Goal: Task Accomplishment & Management: Manage account settings

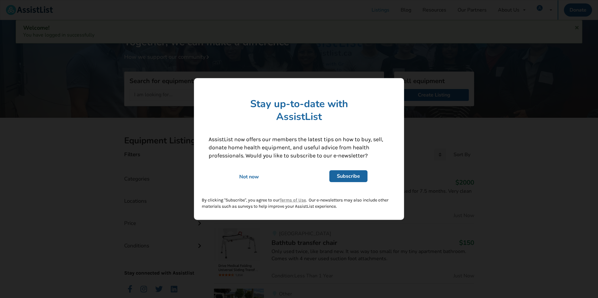
click at [255, 175] on div "Not now" at bounding box center [249, 177] width 90 height 7
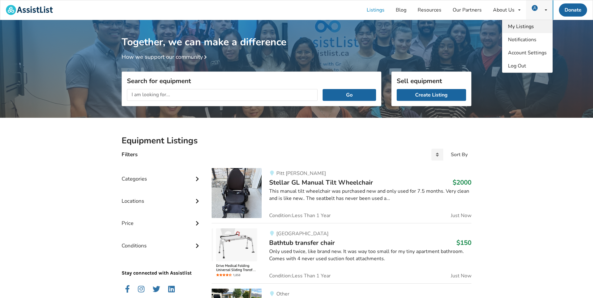
click at [525, 29] on span "My Listings" at bounding box center [521, 26] width 26 height 7
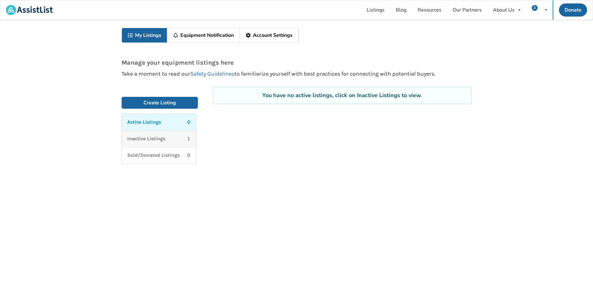
click at [165, 138] on p "Inactive Listings" at bounding box center [146, 138] width 38 height 7
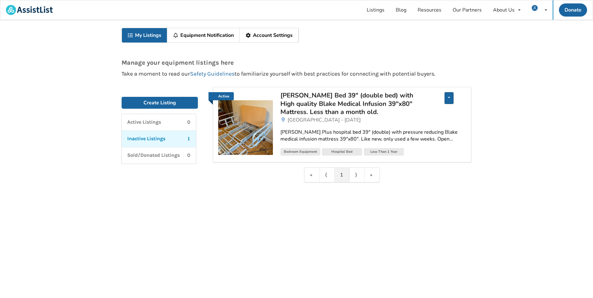
click at [448, 98] on div "Edit listing Renew listing Mark as Sold Delete listing" at bounding box center [449, 98] width 9 height 12
click at [420, 104] on span "Edit listing" at bounding box center [415, 102] width 24 height 7
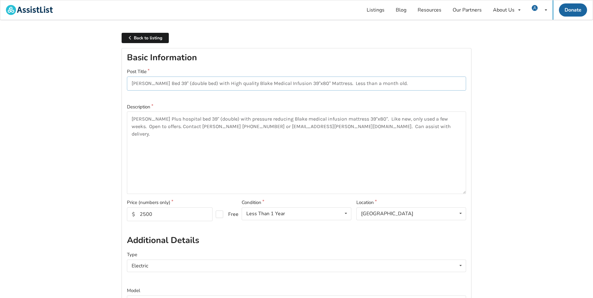
click at [188, 83] on input "[PERSON_NAME] Bed 39" (double bed) with High quality Blake Medical Infusion 39"…" at bounding box center [296, 84] width 339 height 14
click at [190, 84] on input "[PERSON_NAME] Bed 39" (double bed) with High quality Blake Medical Infusion 39"…" at bounding box center [296, 84] width 339 height 14
click at [169, 84] on input "[PERSON_NAME] Bed 39" (d) with High quality Blake Medical Infusion 39"x80" Matt…" at bounding box center [296, 84] width 339 height 14
type input "[PERSON_NAME] Bed 39" with High quality Blake Medical Infusion 39"x80" Mattress…"
click at [360, 160] on textarea "[PERSON_NAME] Plus hospital bed 39" (double) with pressure reducing Blake medic…" at bounding box center [296, 153] width 339 height 83
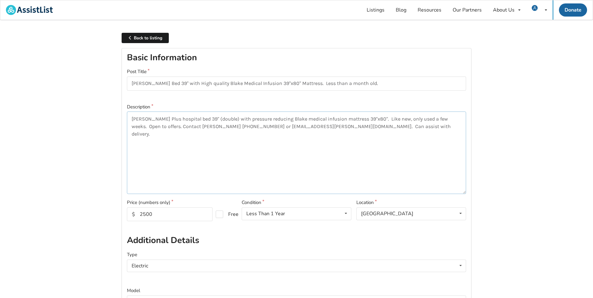
click at [211, 119] on textarea "[PERSON_NAME] Plus hospital bed 39" (double) with pressure reducing Blake medic…" at bounding box center [296, 153] width 339 height 83
click at [212, 119] on textarea "[PERSON_NAME] Plus hospital bed 39" (double) with pressure reducing Blake medic…" at bounding box center [296, 153] width 339 height 83
drag, startPoint x: 132, startPoint y: 127, endPoint x: 328, endPoint y: 132, distance: 196.5
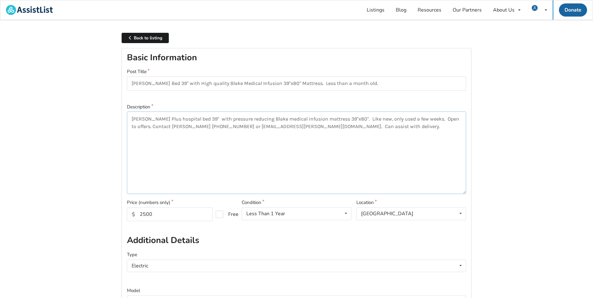
click at [328, 132] on textarea "[PERSON_NAME] Plus hospital bed 39" with pressure reducing Blake medical infusi…" at bounding box center [296, 153] width 339 height 83
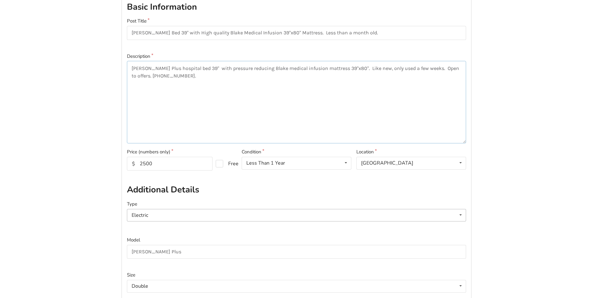
scroll to position [125, 0]
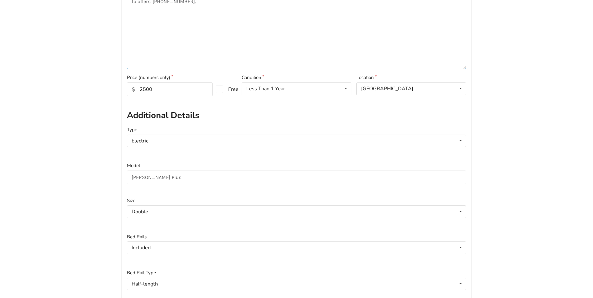
type textarea "[PERSON_NAME] Plus hospital bed 39" with pressure reducing Blake medical infusi…"
click at [463, 214] on icon at bounding box center [460, 212] width 9 height 12
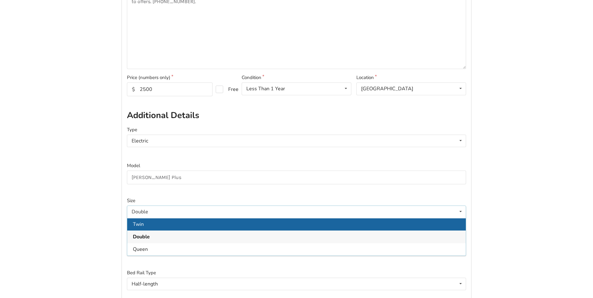
click at [459, 222] on div "Twin" at bounding box center [296, 224] width 339 height 13
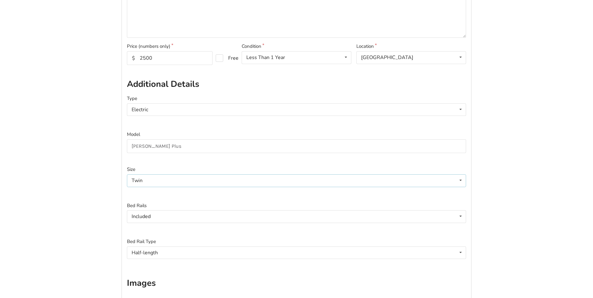
scroll to position [0, 0]
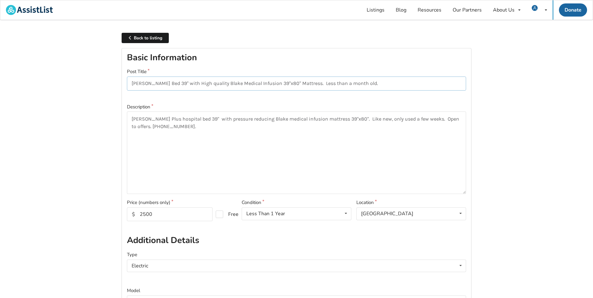
click at [365, 84] on input "[PERSON_NAME] Bed 39" with High quality Blake Medical Infusion 39"x80" Mattress…" at bounding box center [296, 84] width 339 height 14
click at [298, 84] on input "[PERSON_NAME] Bed 39" with High quality Blake Medical Infusion 39"x80" Mattress…" at bounding box center [296, 84] width 339 height 14
click at [359, 82] on input "[PERSON_NAME] Bed 39" with High quality Blake Medical Infusion 39"x80" Mattress…" at bounding box center [296, 84] width 339 height 14
type input "[PERSON_NAME] Bed 39" with High quality Blake Medical Infusion 39"x80" Mattress…"
click at [394, 118] on textarea "[PERSON_NAME] Plus hospital bed 39" with pressure reducing Blake medical infusi…" at bounding box center [296, 153] width 339 height 83
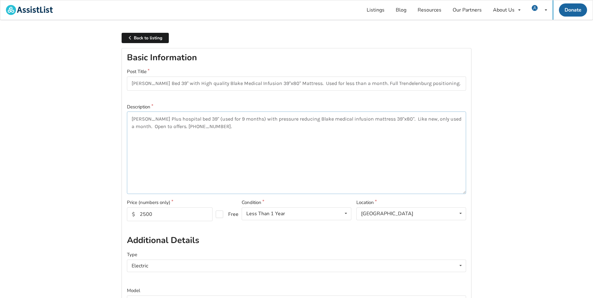
click at [214, 126] on textarea "[PERSON_NAME] Plus hospital bed 39" (used for 9 months) with pressure reducing …" at bounding box center [296, 153] width 339 height 83
click at [459, 119] on textarea "[PERSON_NAME] Plus hospital bed 39" (used for 9 months) with pressure reducing …" at bounding box center [296, 153] width 339 height 83
click at [276, 124] on textarea "[PERSON_NAME] Plus hospital bed 39" (used for 9 months) with pressure reducing …" at bounding box center [296, 153] width 339 height 83
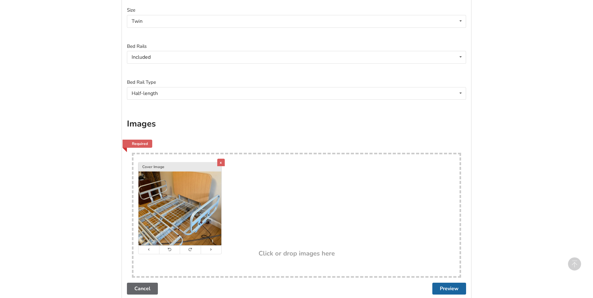
scroll to position [375, 0]
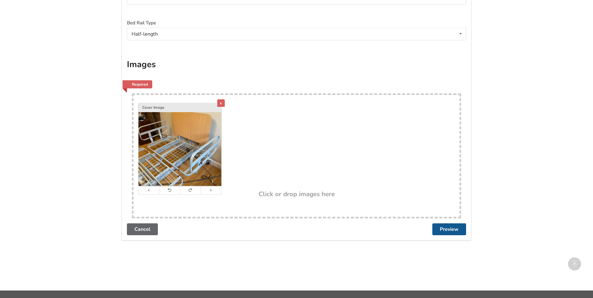
type textarea "[PERSON_NAME] Plus hospital bed 39" (used for 9 months) with pressure reducing …"
click at [445, 225] on button "Preview" at bounding box center [450, 230] width 34 height 12
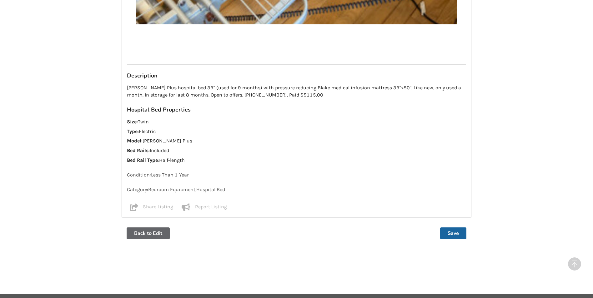
scroll to position [443, 0]
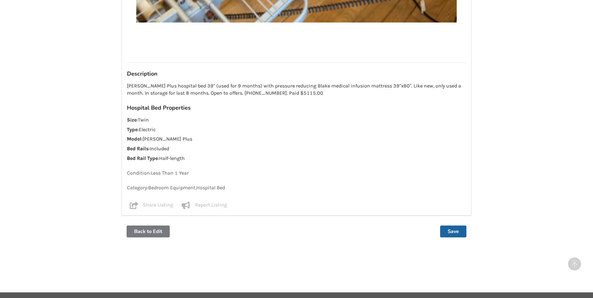
click at [154, 226] on button "Back to Edit" at bounding box center [148, 232] width 43 height 12
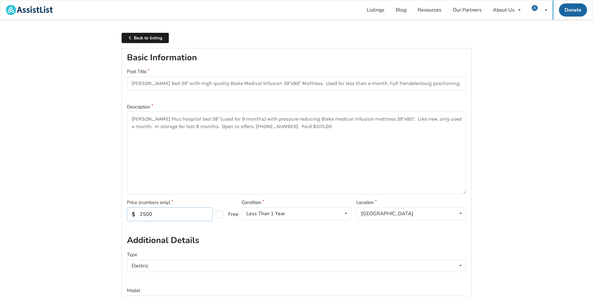
click at [157, 214] on input "2500" at bounding box center [170, 215] width 86 height 14
drag, startPoint x: 157, startPoint y: 214, endPoint x: 123, endPoint y: 217, distance: 33.9
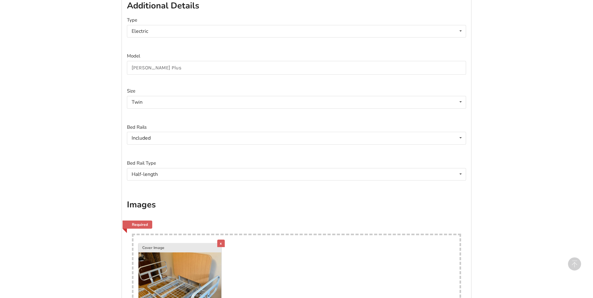
scroll to position [344, 0]
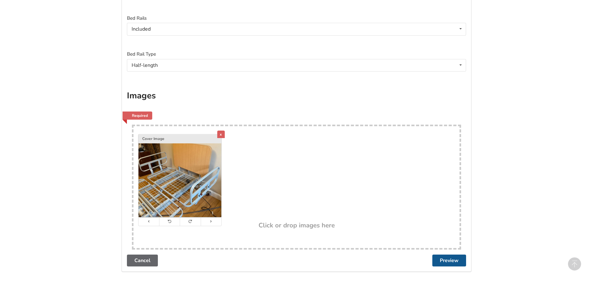
type input "2000"
click at [453, 260] on button "Preview" at bounding box center [450, 261] width 34 height 12
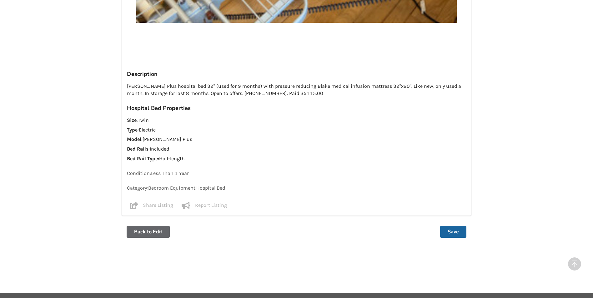
scroll to position [443, 0]
click at [451, 226] on button "Save" at bounding box center [453, 232] width 26 height 12
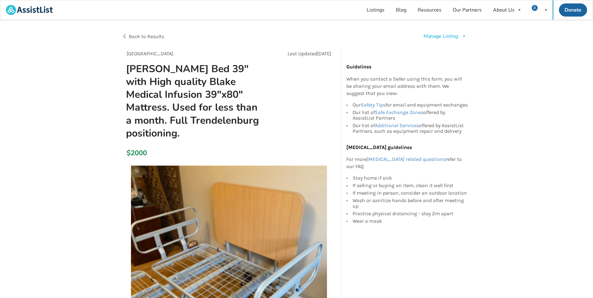
click at [465, 36] on icon at bounding box center [464, 36] width 5 height 4
click at [454, 65] on span "Renew listing" at bounding box center [454, 62] width 31 height 7
click at [530, 54] on span "Account Settings" at bounding box center [527, 52] width 39 height 7
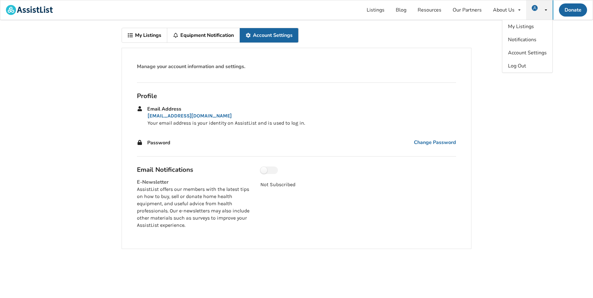
click at [209, 35] on link "Equipment Notification" at bounding box center [203, 35] width 73 height 14
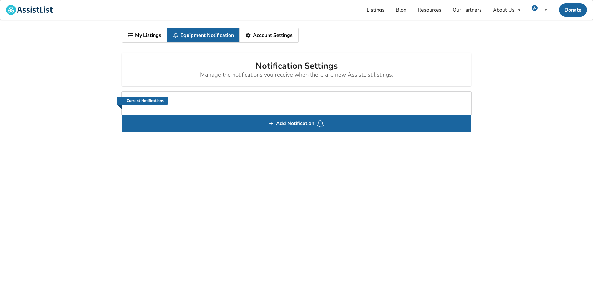
click at [140, 35] on link "My Listings" at bounding box center [144, 35] width 45 height 14
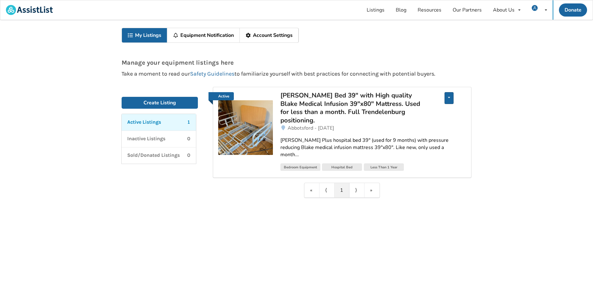
click at [450, 99] on icon at bounding box center [449, 98] width 2 height 4
click at [419, 101] on span "Edit listing" at bounding box center [415, 102] width 24 height 7
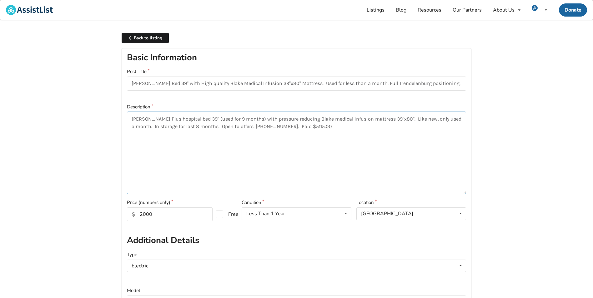
click at [264, 127] on textarea "[PERSON_NAME] Plus hospital bed 39" (used for 9 months) with pressure reducing …" at bounding box center [296, 153] width 339 height 83
type textarea "[PERSON_NAME] Plus hospital bed 39" (used for 9 months) with pressure reducing …"
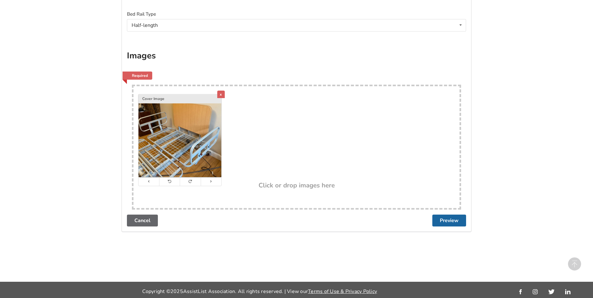
scroll to position [387, 0]
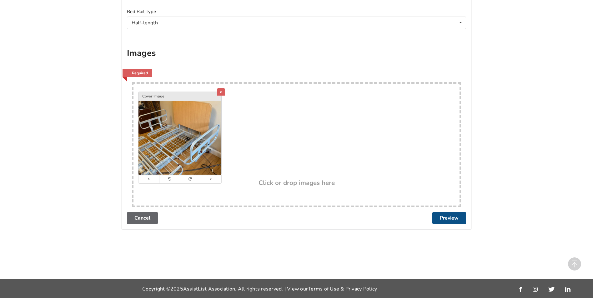
click at [459, 219] on button "Preview" at bounding box center [450, 218] width 34 height 12
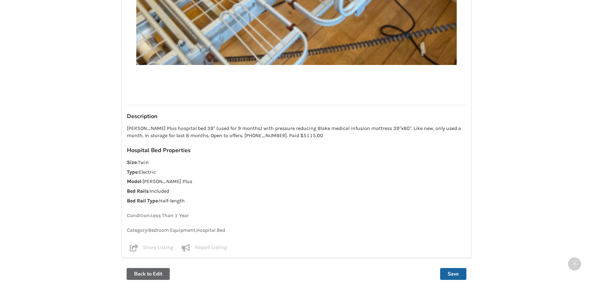
scroll to position [407, 0]
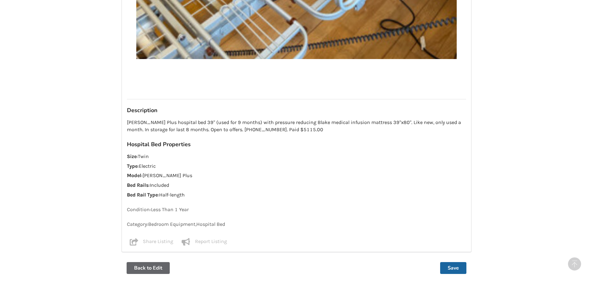
click at [400, 262] on div "Back to Edit Save" at bounding box center [297, 268] width 350 height 22
click at [163, 262] on button "Back to Edit" at bounding box center [148, 268] width 43 height 12
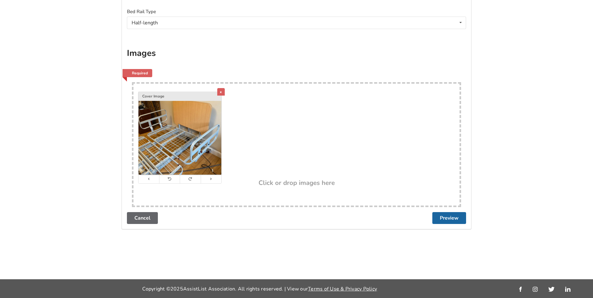
scroll to position [0, 0]
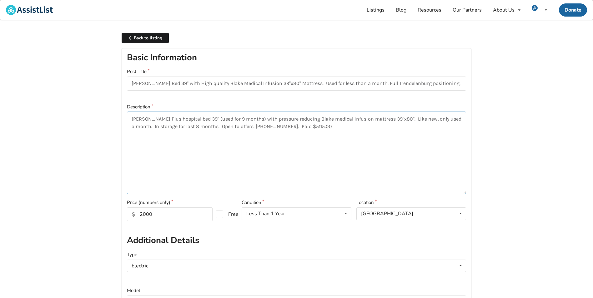
click at [232, 127] on textarea "[PERSON_NAME] Plus hospital bed 39" (used for 9 months) with pressure reducing …" at bounding box center [296, 153] width 339 height 83
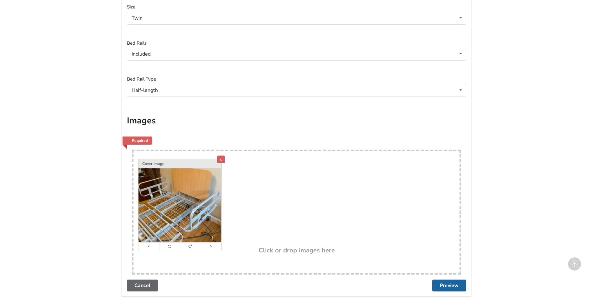
scroll to position [387, 0]
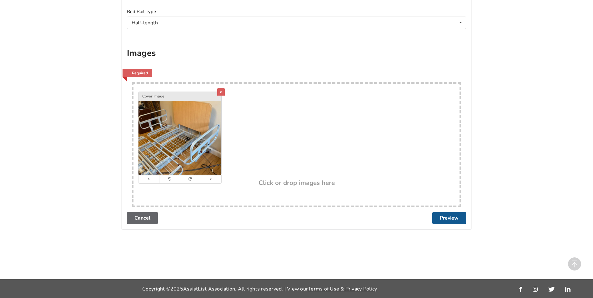
type textarea "[PERSON_NAME] Plus hospital bed 39" (used for 9 months) with pressure reducing …"
click at [448, 221] on button "Preview" at bounding box center [450, 218] width 34 height 12
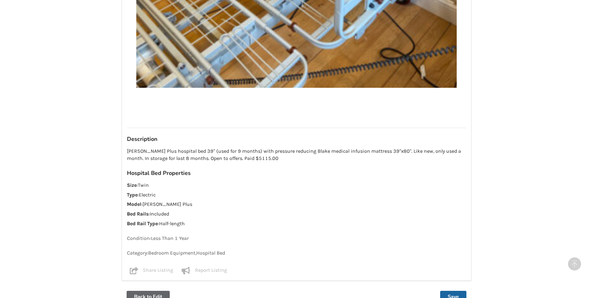
scroll to position [443, 0]
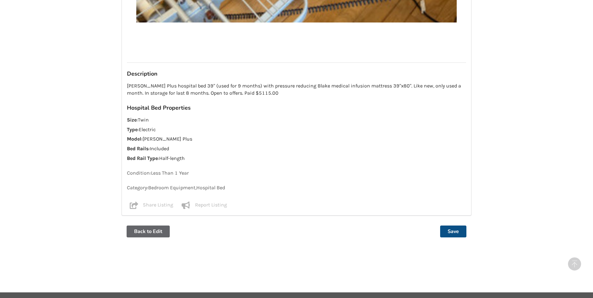
click at [451, 226] on button "Save" at bounding box center [453, 232] width 26 height 12
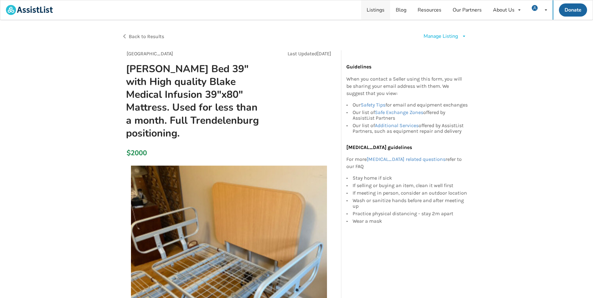
click at [376, 14] on link "Listings" at bounding box center [375, 9] width 29 height 19
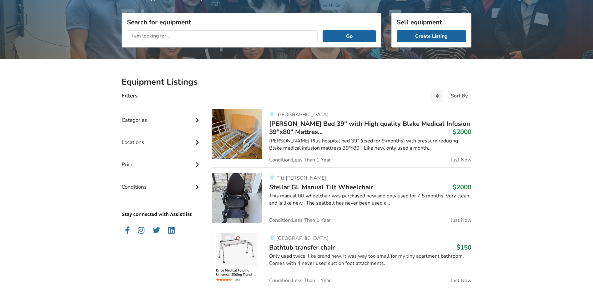
scroll to position [63, 0]
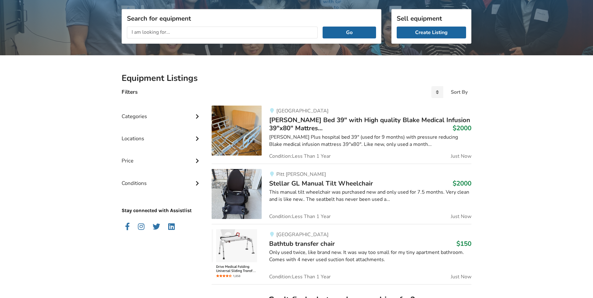
click at [408, 187] on h3 "Stellar GL Manual Tilt Wheelchair $2000" at bounding box center [370, 184] width 202 height 8
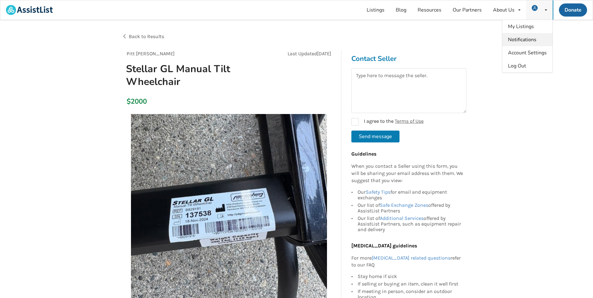
click at [534, 39] on span "Notifications" at bounding box center [522, 39] width 28 height 7
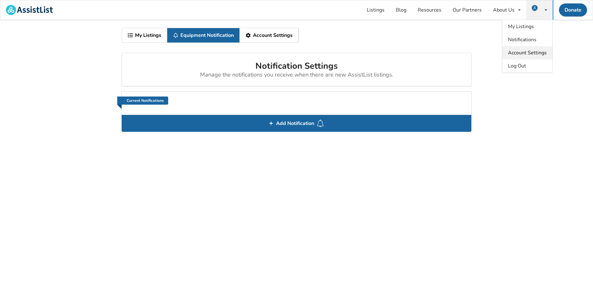
click at [530, 53] on span "Account Settings" at bounding box center [527, 52] width 39 height 7
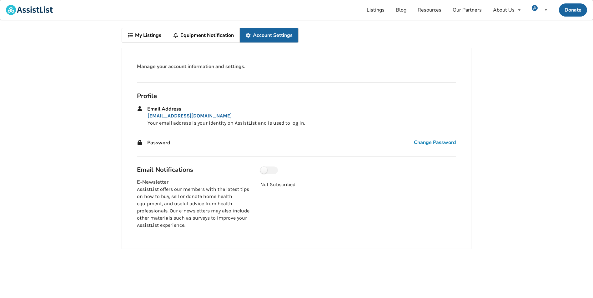
click at [437, 141] on span "Change Password" at bounding box center [435, 142] width 42 height 7
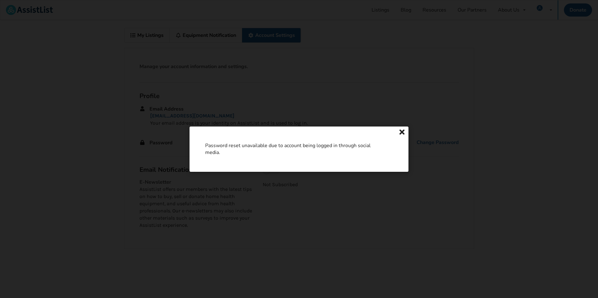
click at [404, 131] on icon at bounding box center [402, 133] width 9 height 8
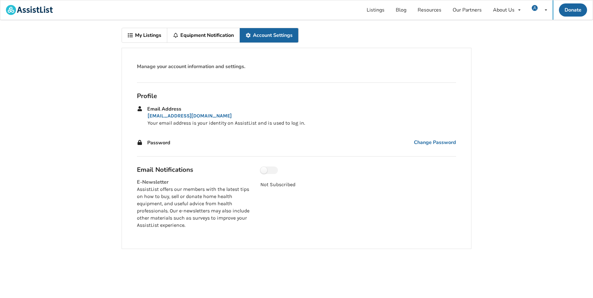
click at [135, 34] on link "My Listings" at bounding box center [144, 35] width 45 height 14
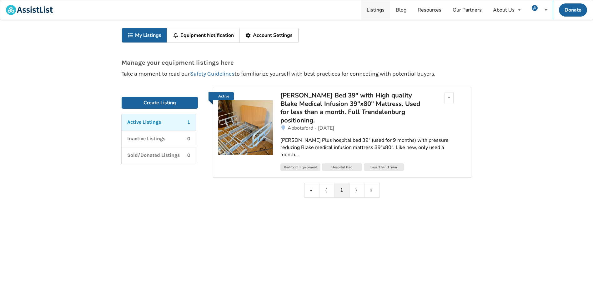
click at [381, 9] on link "Listings" at bounding box center [375, 9] width 29 height 19
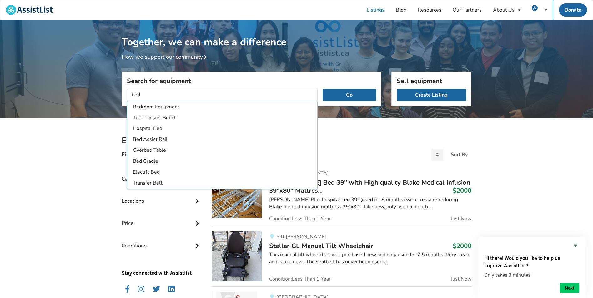
type input "bed"
click at [323, 89] on button "Go" at bounding box center [349, 95] width 53 height 12
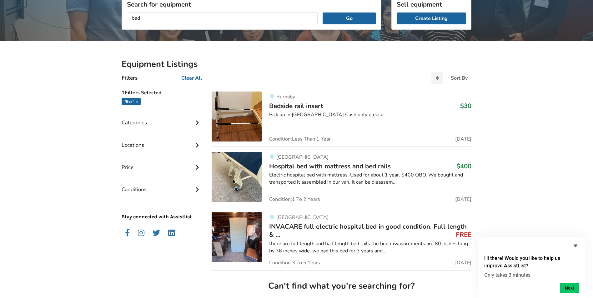
scroll to position [94, 0]
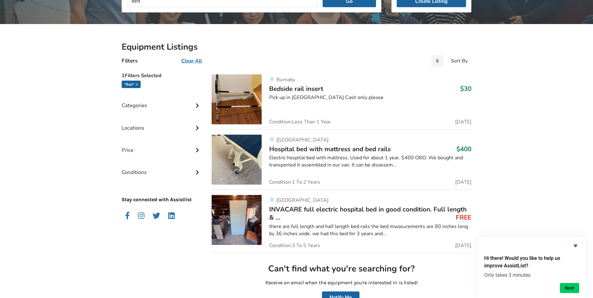
click at [354, 152] on span "Hospital bed with mattress and bed rails" at bounding box center [330, 149] width 122 height 9
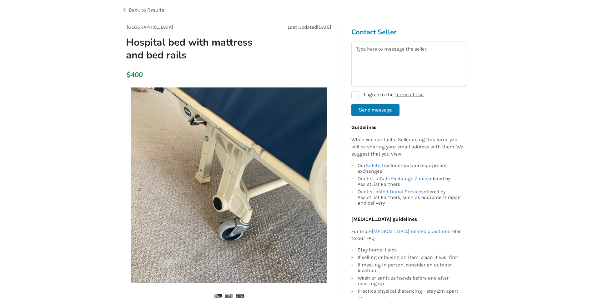
scroll to position [156, 0]
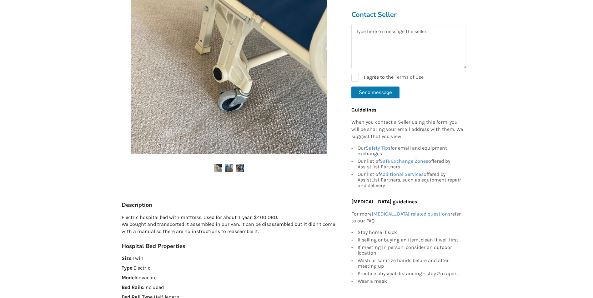
click at [227, 167] on img at bounding box center [229, 169] width 8 height 8
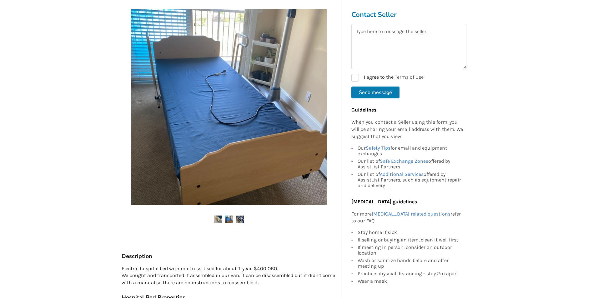
scroll to position [94, 0]
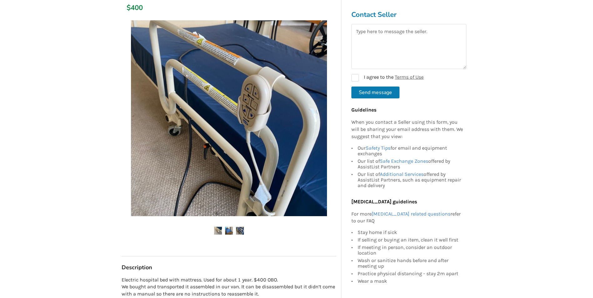
click at [239, 233] on img at bounding box center [240, 231] width 8 height 8
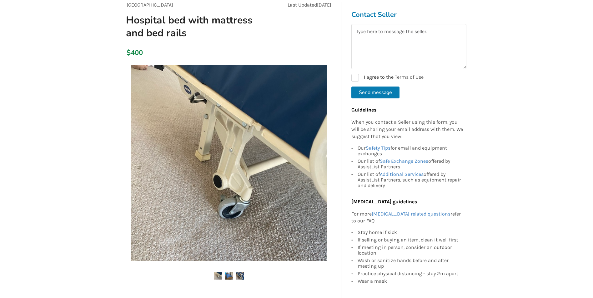
scroll to position [0, 0]
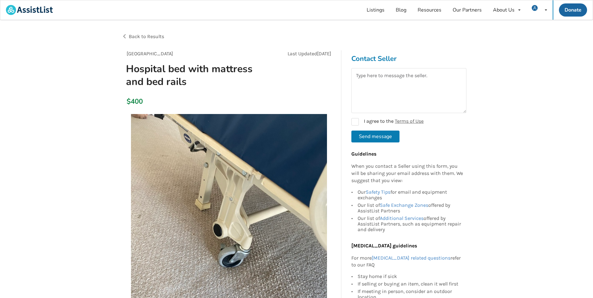
click at [132, 38] on span "Back to Results" at bounding box center [146, 36] width 35 height 6
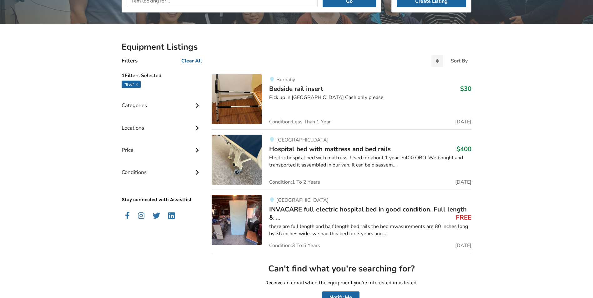
click at [332, 231] on div "there are full length and half length bed rails the bed mwasurements are 80 inc…" at bounding box center [370, 230] width 202 height 14
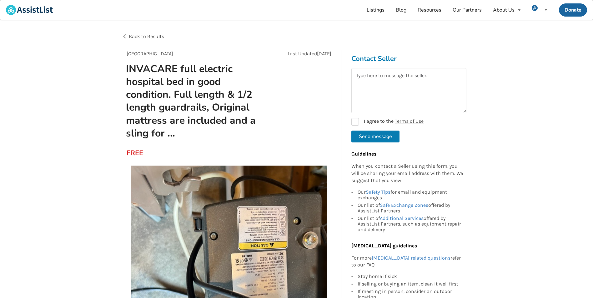
click at [149, 36] on span "Back to Results" at bounding box center [146, 36] width 35 height 6
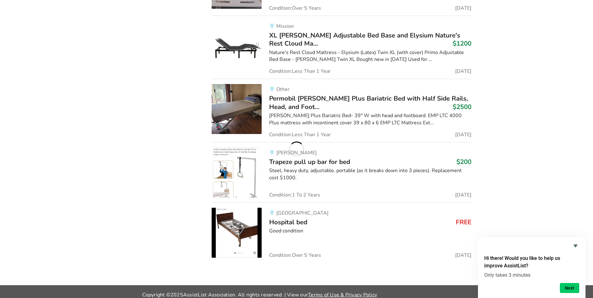
scroll to position [1192, 0]
